Goal: Transaction & Acquisition: Purchase product/service

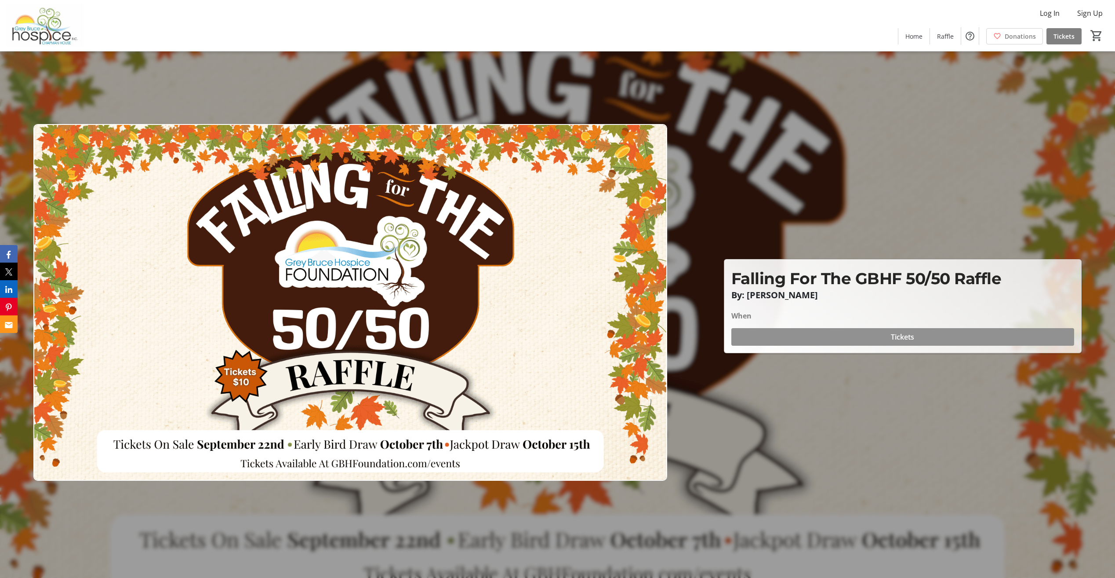
click at [909, 334] on span "Tickets" at bounding box center [902, 336] width 23 height 11
click at [913, 338] on span "Tickets" at bounding box center [902, 336] width 23 height 11
